Goal: Task Accomplishment & Management: Use online tool/utility

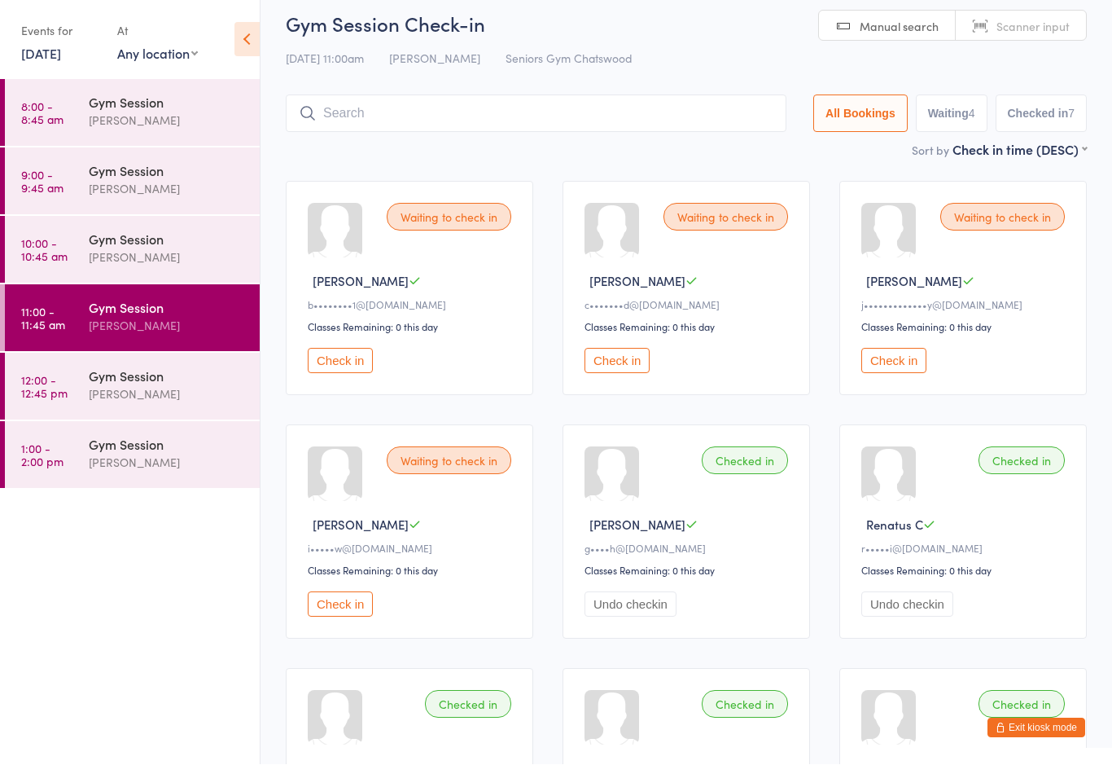
click at [333, 617] on button "Check in" at bounding box center [340, 604] width 65 height 25
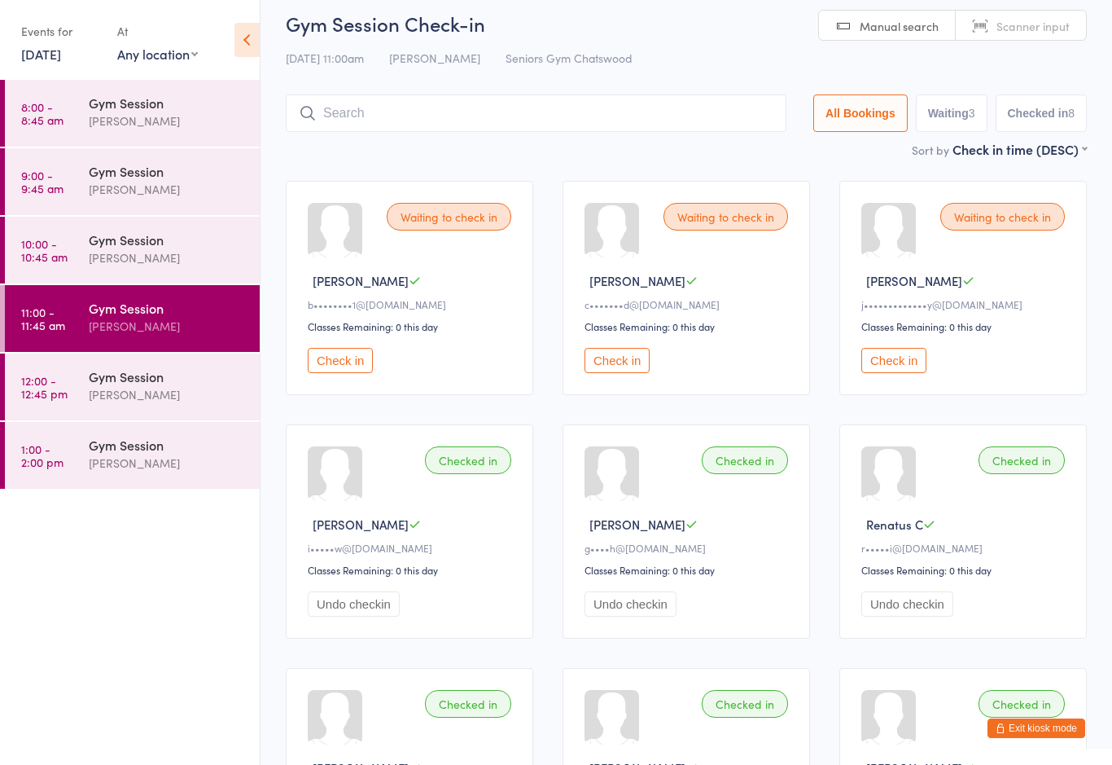
click at [162, 383] on div "Gym Session" at bounding box center [167, 376] width 157 height 18
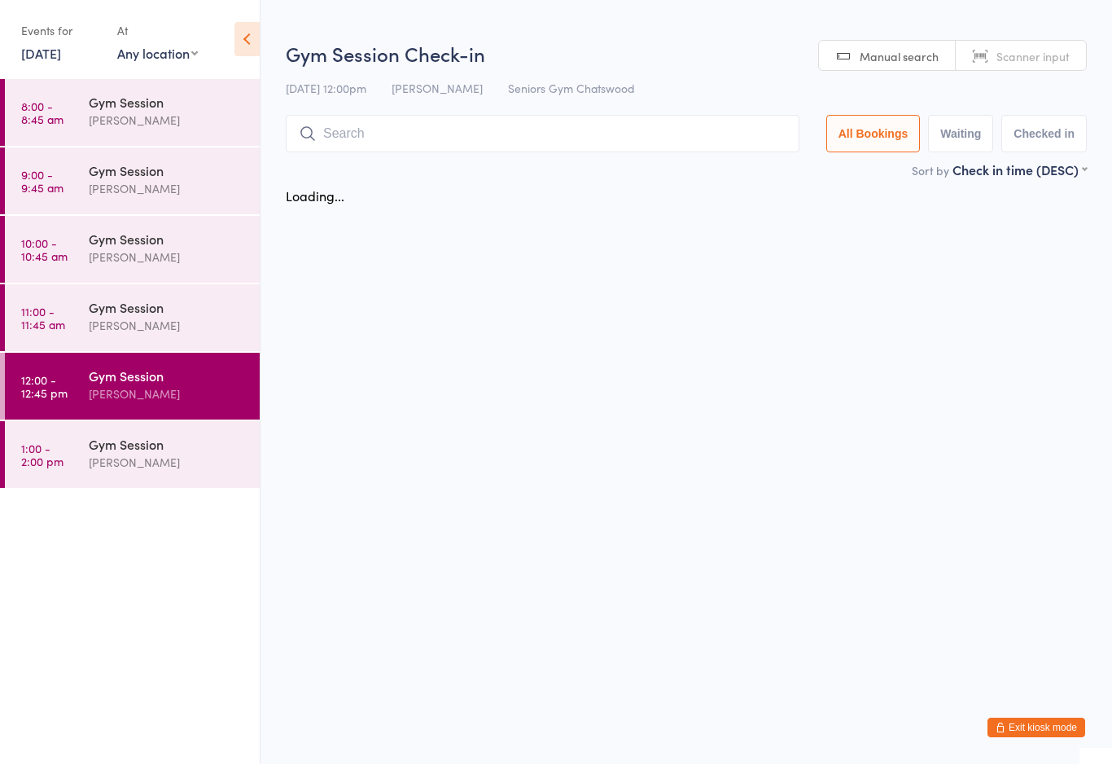
scroll to position [1, 0]
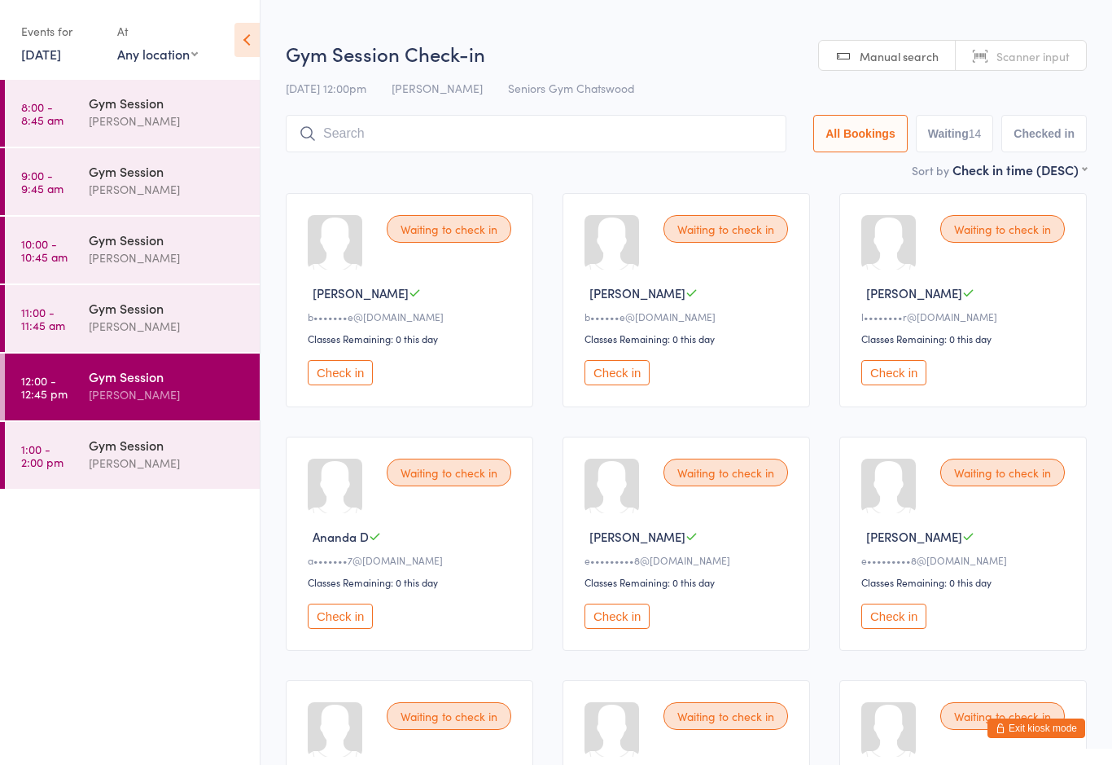
click at [373, 622] on button "Check in" at bounding box center [340, 615] width 65 height 25
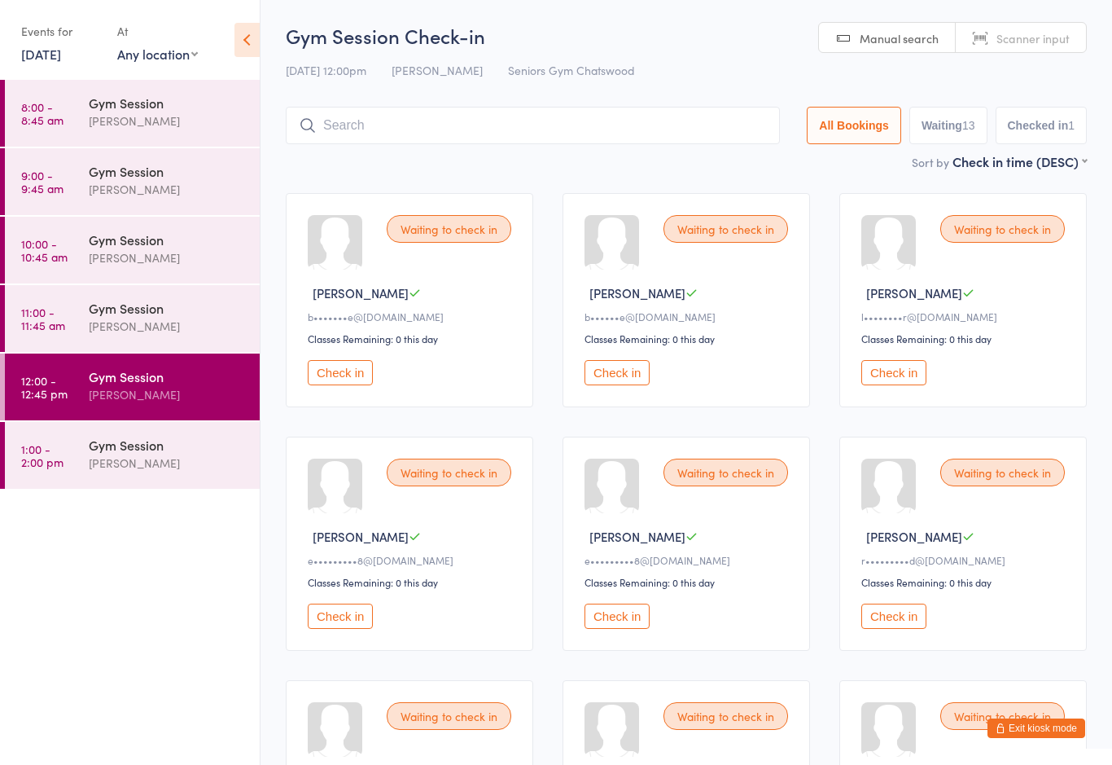
click at [887, 378] on button "Check in" at bounding box center [893, 372] width 65 height 25
click at [890, 629] on button "Check in" at bounding box center [893, 615] width 65 height 25
click at [896, 629] on button "Check in" at bounding box center [893, 615] width 65 height 25
click at [170, 378] on div "Gym Session" at bounding box center [167, 376] width 157 height 18
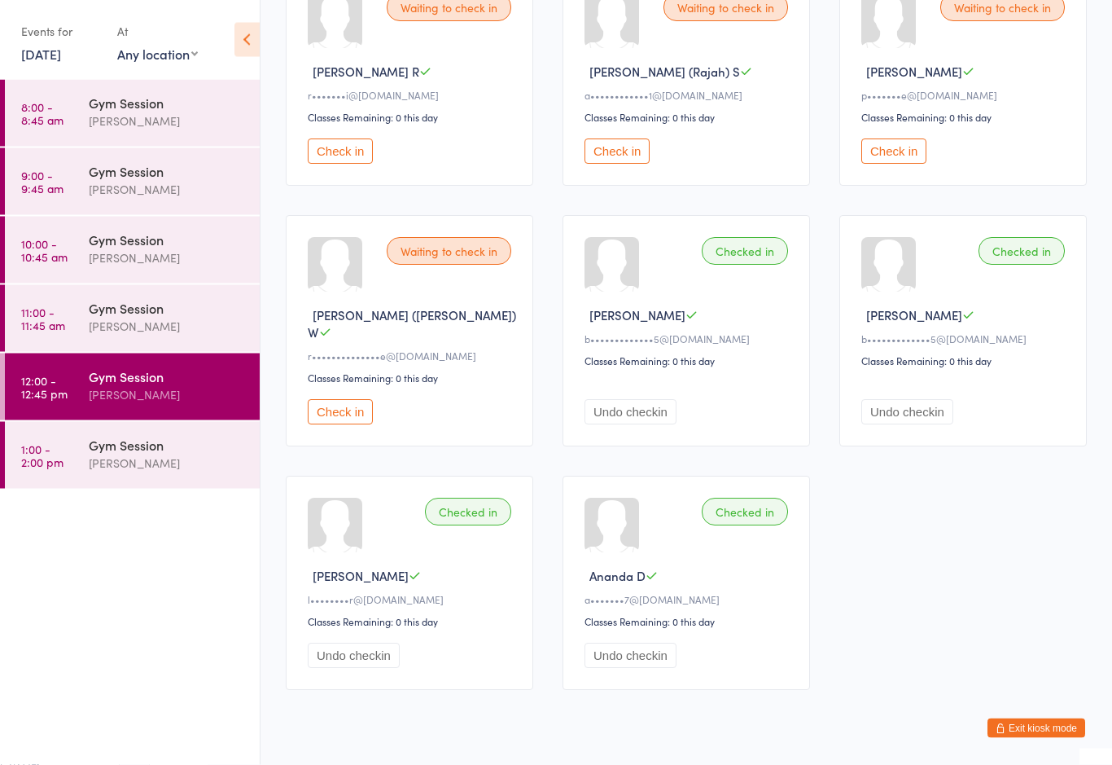
scroll to position [741, 0]
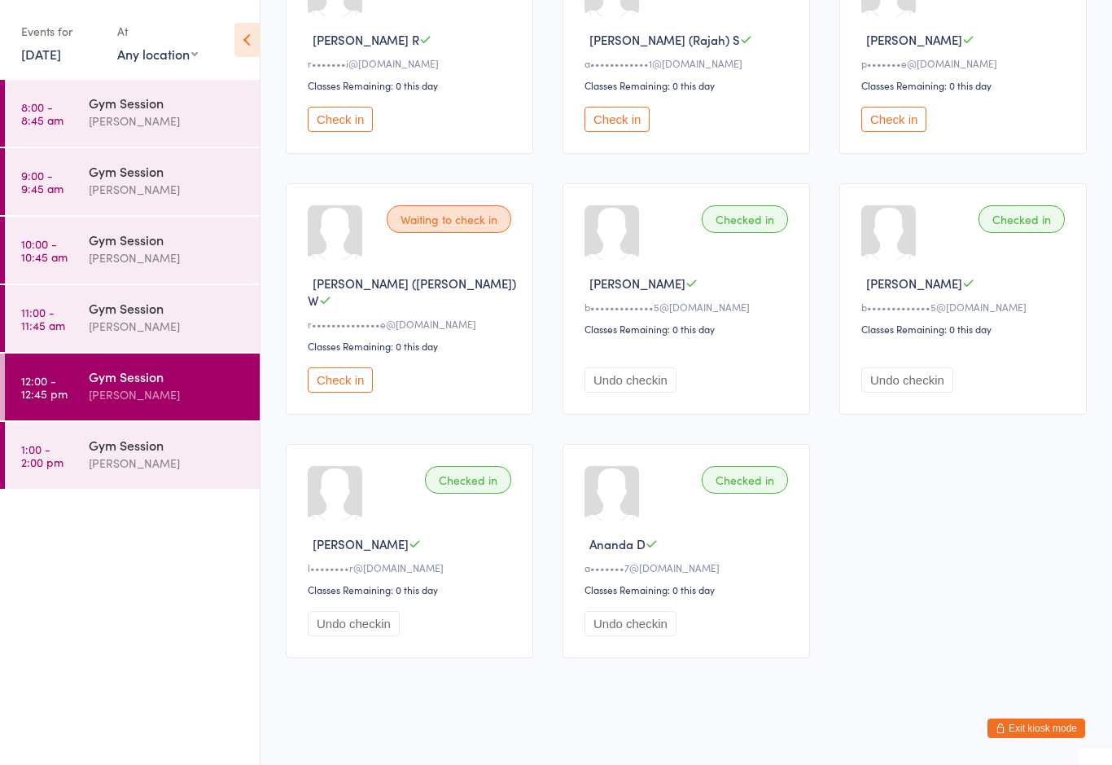
click at [341, 382] on button "Check in" at bounding box center [340, 379] width 65 height 25
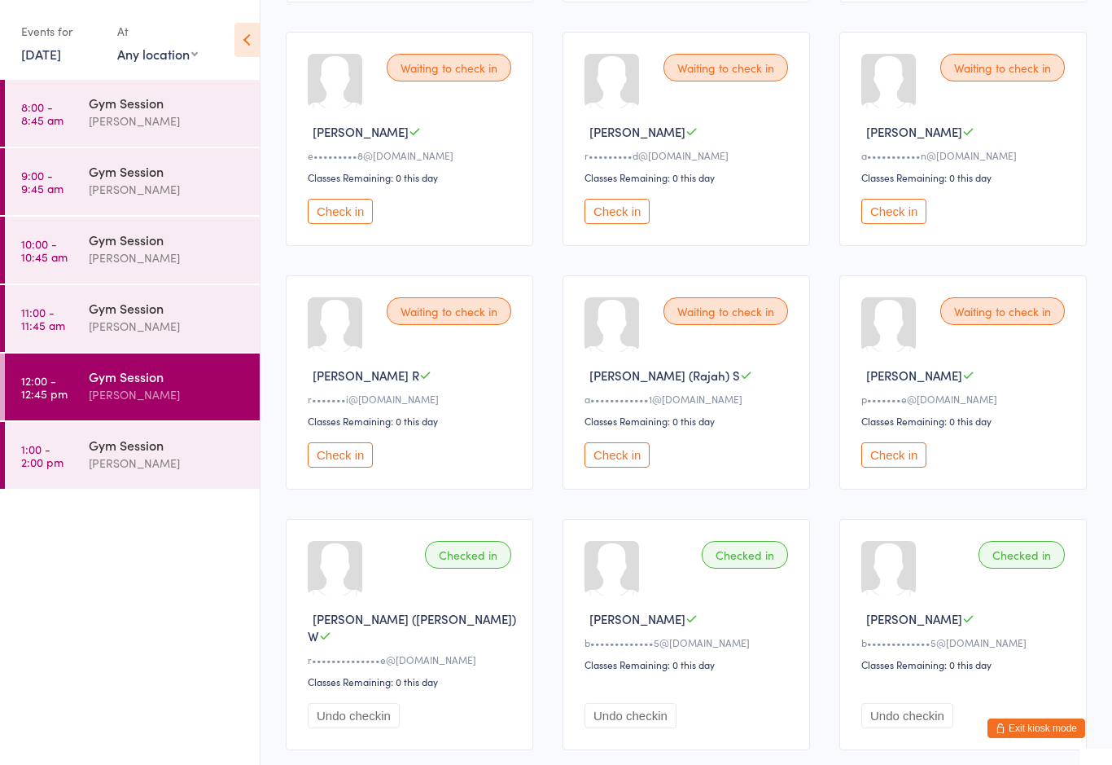
scroll to position [385, 0]
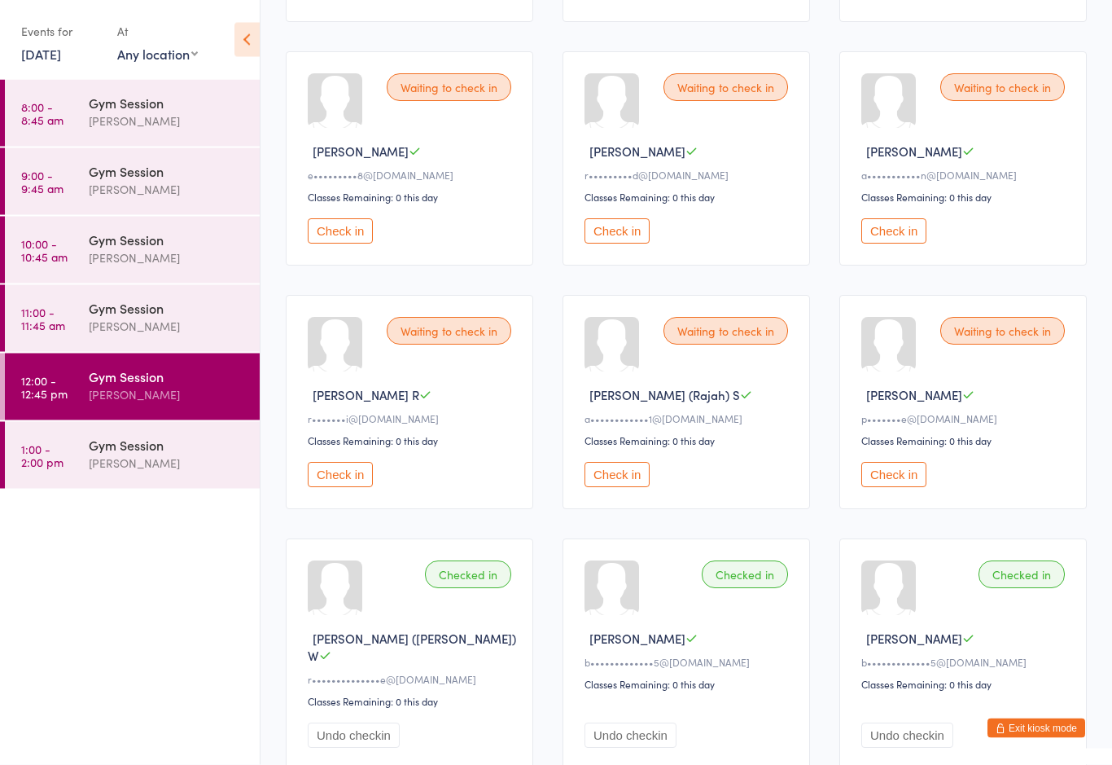
click at [940, 532] on div "Waiting to check in [PERSON_NAME] B b•••••••e@[DOMAIN_NAME] Classes Remaining: …" at bounding box center [686, 411] width 830 height 1234
click at [892, 243] on button "Check in" at bounding box center [893, 230] width 65 height 25
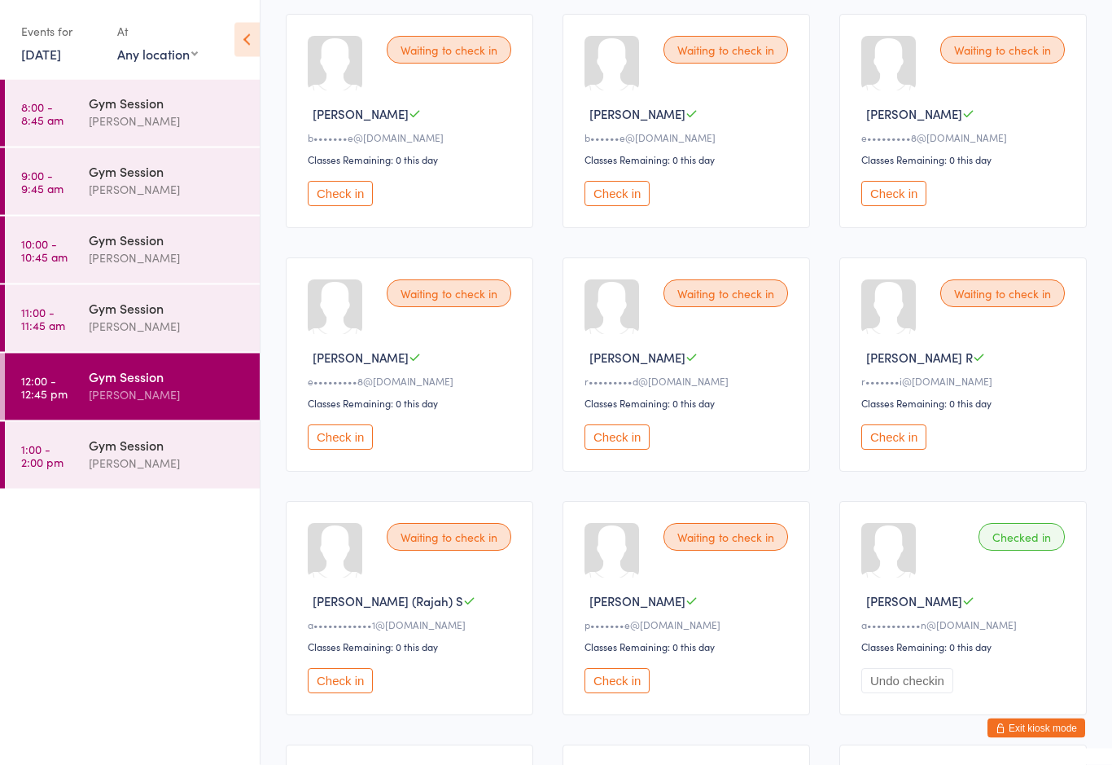
scroll to position [176, 0]
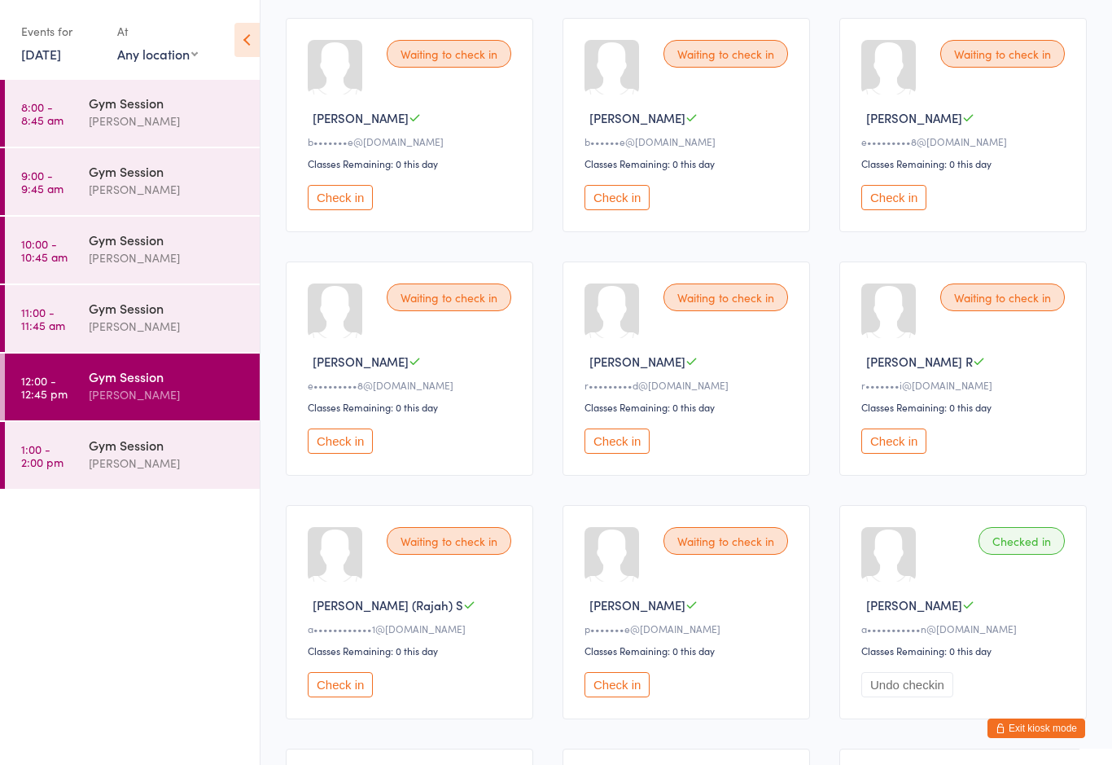
click at [341, 206] on button "Check in" at bounding box center [340, 197] width 65 height 25
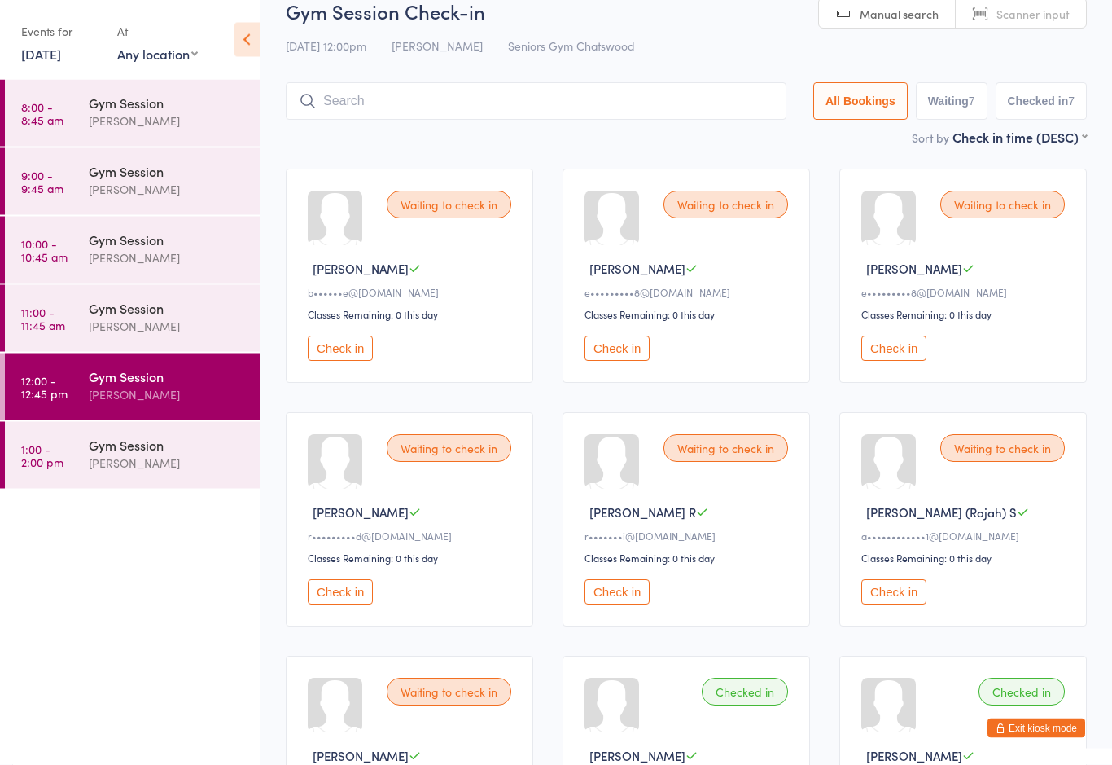
scroll to position [0, 0]
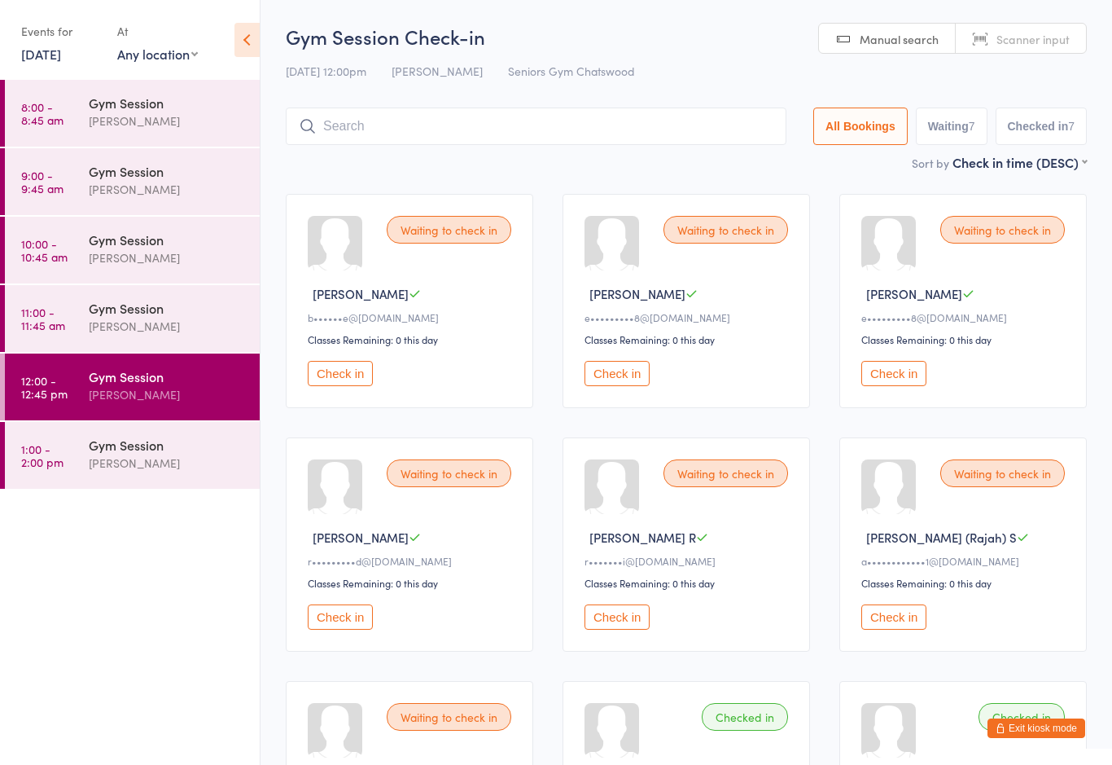
click at [343, 386] on button "Check in" at bounding box center [340, 373] width 65 height 25
click at [354, 386] on button "Check in" at bounding box center [340, 373] width 65 height 25
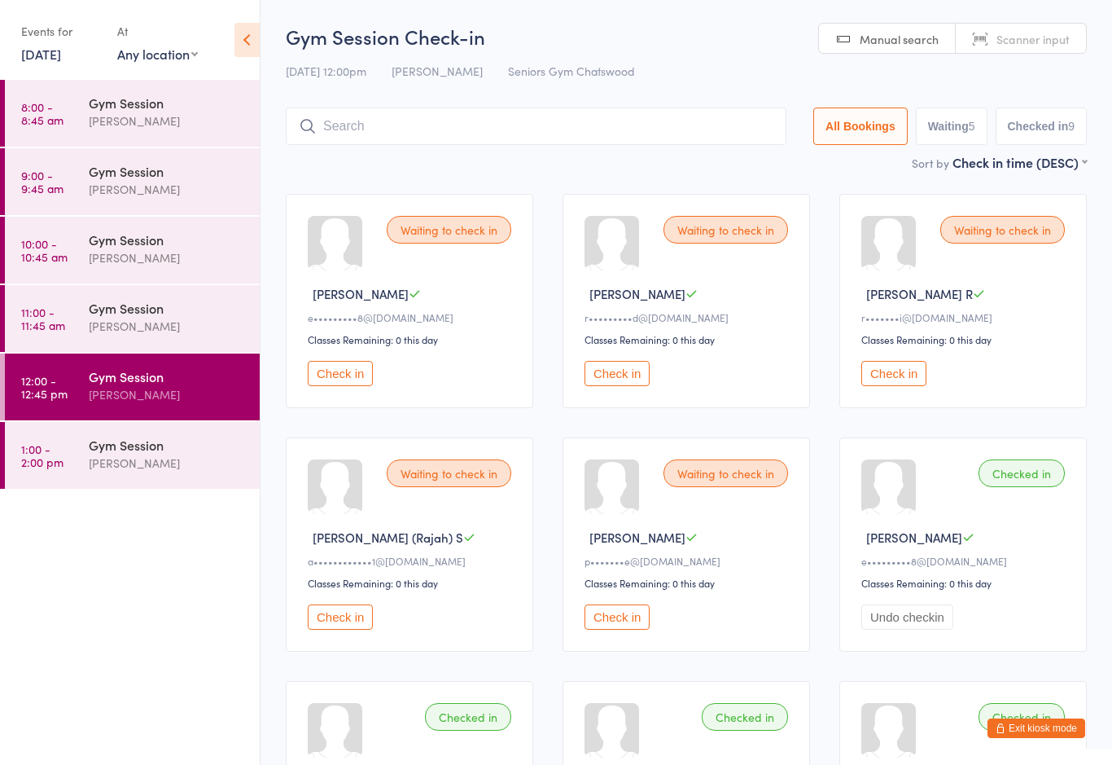
click at [344, 380] on button "Check in" at bounding box center [340, 373] width 65 height 25
click at [899, 384] on button "Check in" at bounding box center [893, 373] width 65 height 25
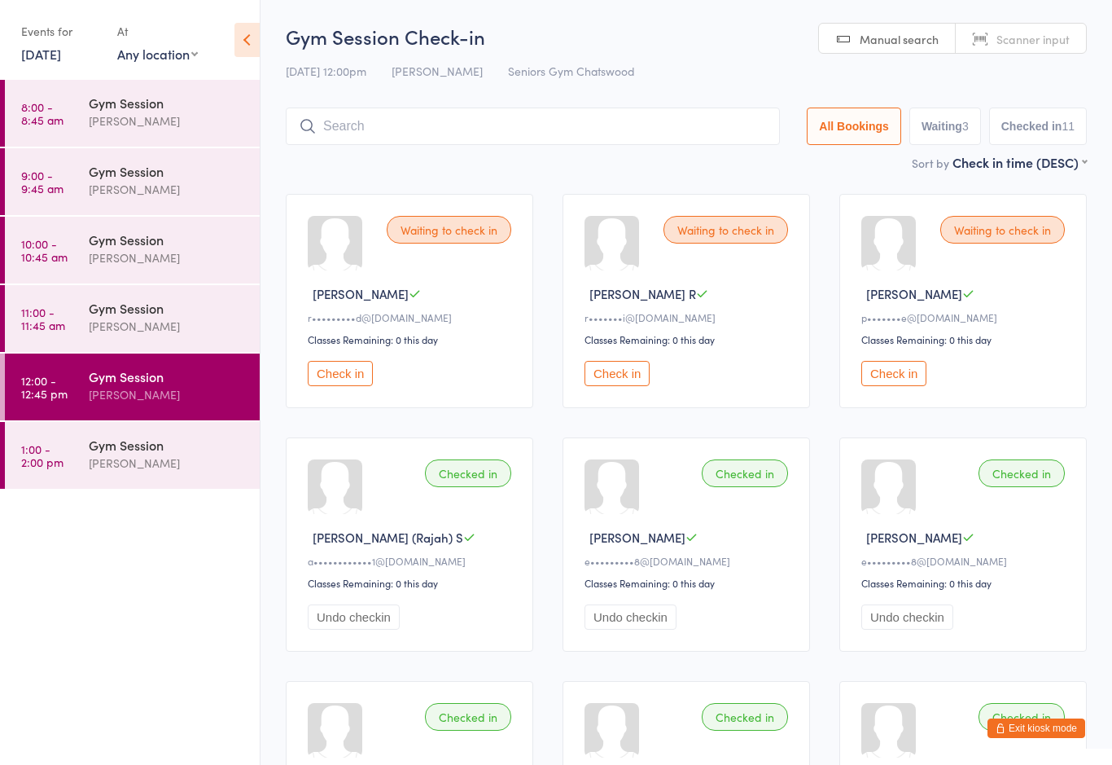
click at [343, 385] on button "Check in" at bounding box center [340, 373] width 65 height 25
click at [357, 373] on button "Check in" at bounding box center [340, 373] width 65 height 25
